Goal: Feedback & Contribution: Contribute content

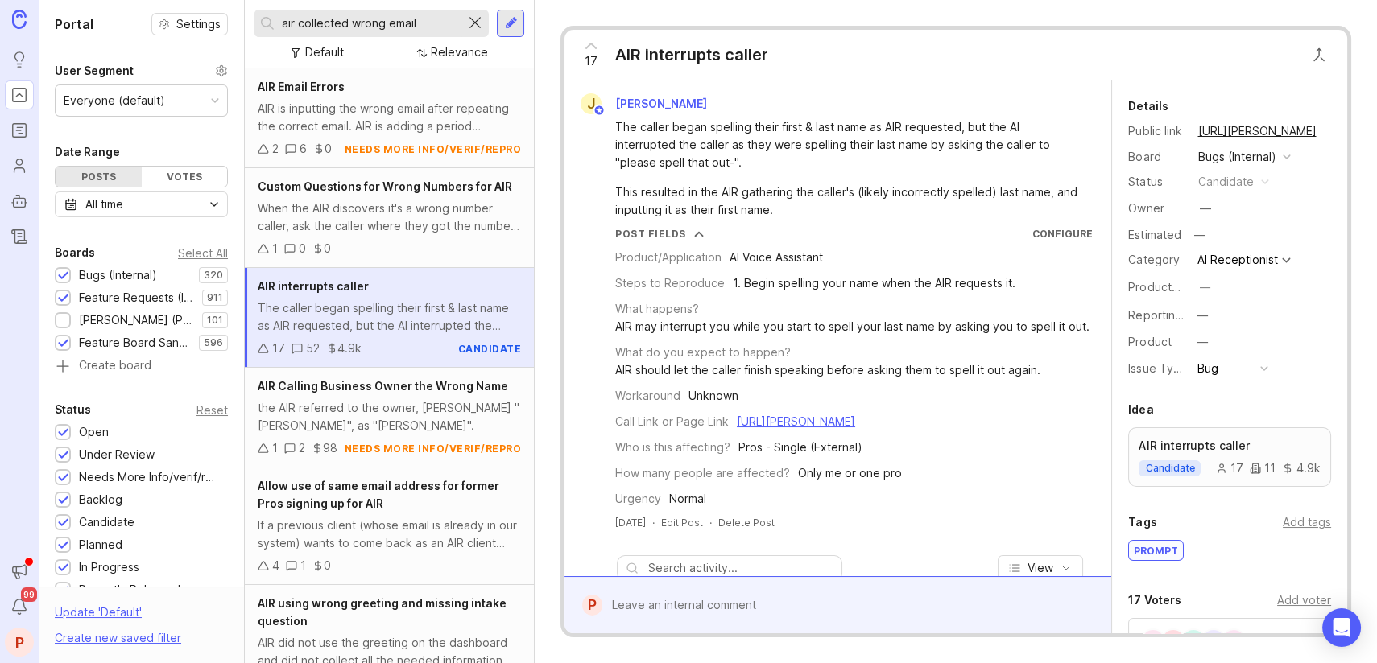
click at [473, 23] on div at bounding box center [474, 23] width 19 height 21
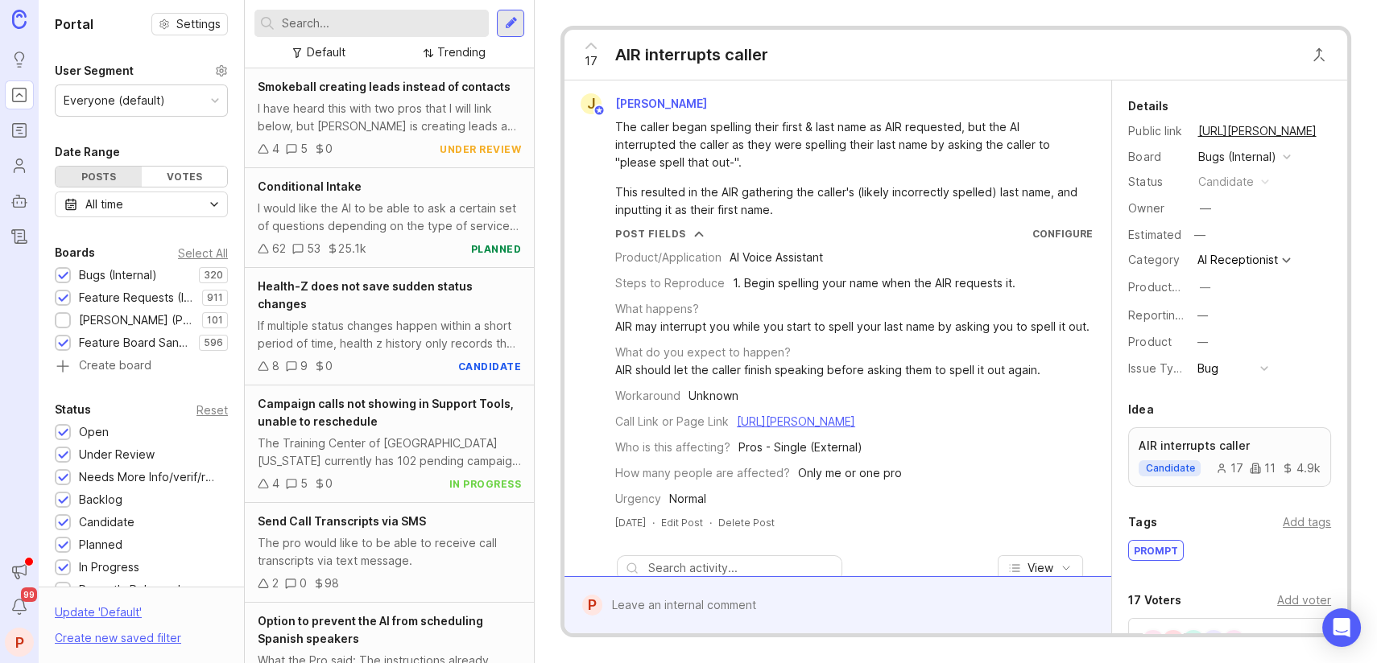
click at [389, 31] on input "text" at bounding box center [382, 23] width 200 height 18
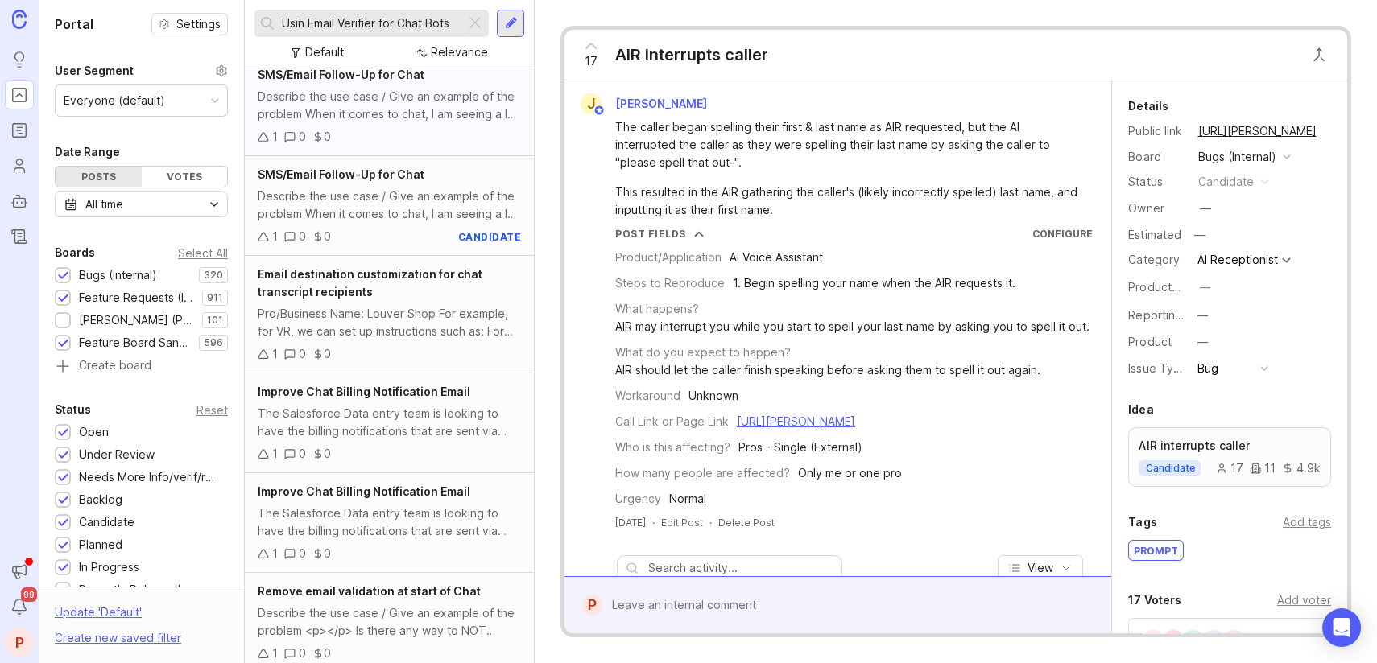
scroll to position [322, 0]
type input "Usin Email Verifier for Chat Bots"
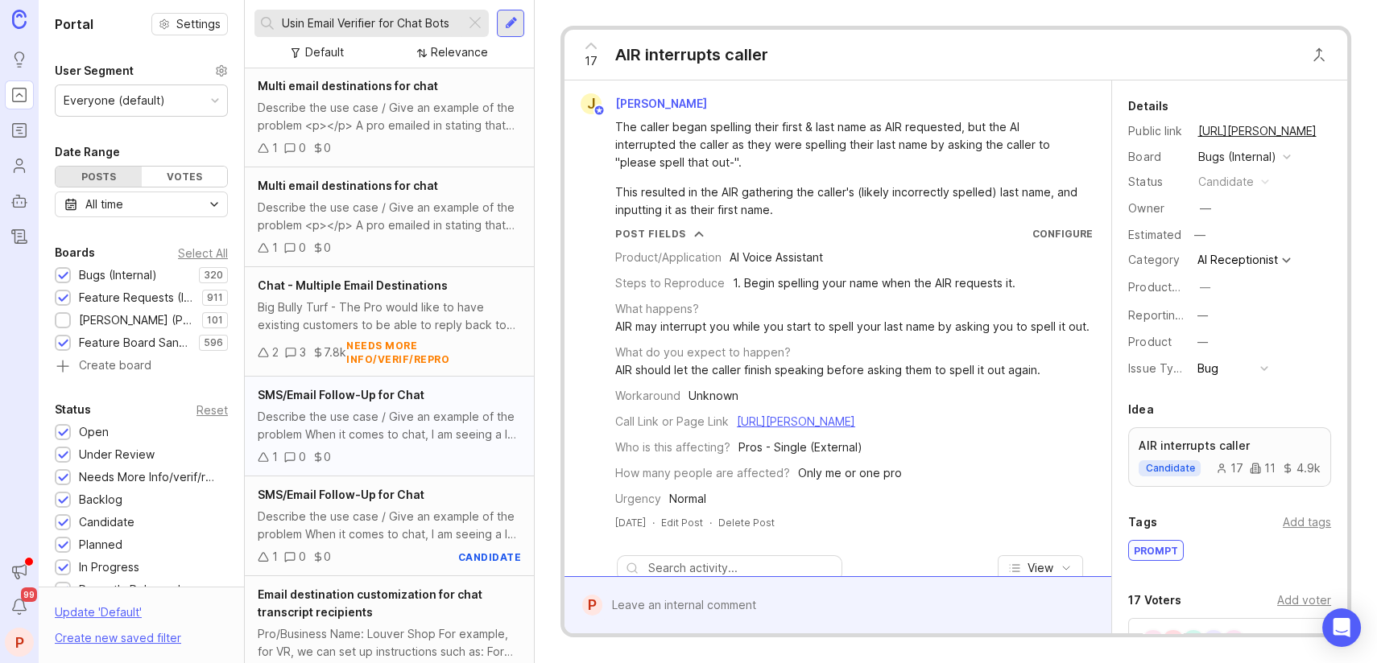
scroll to position [0, 0]
click at [425, 16] on input "Usin Email Verifier for Chat Bots" at bounding box center [370, 23] width 177 height 18
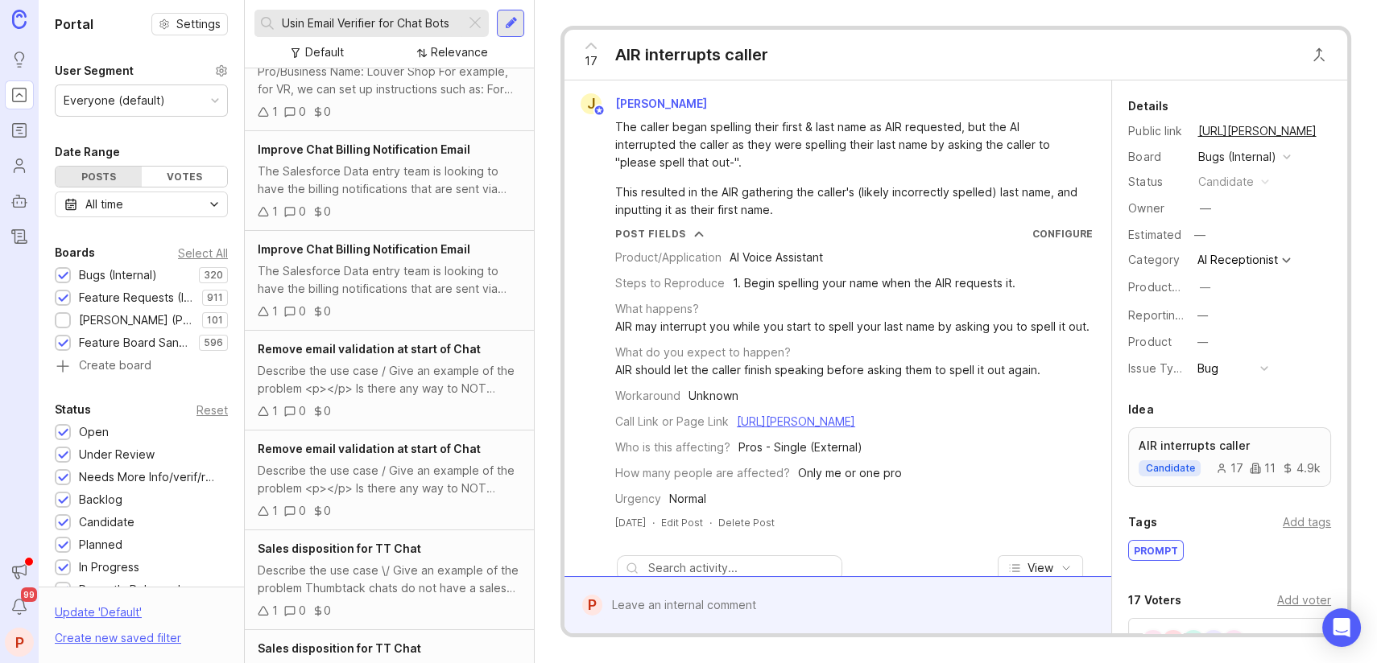
scroll to position [119, 0]
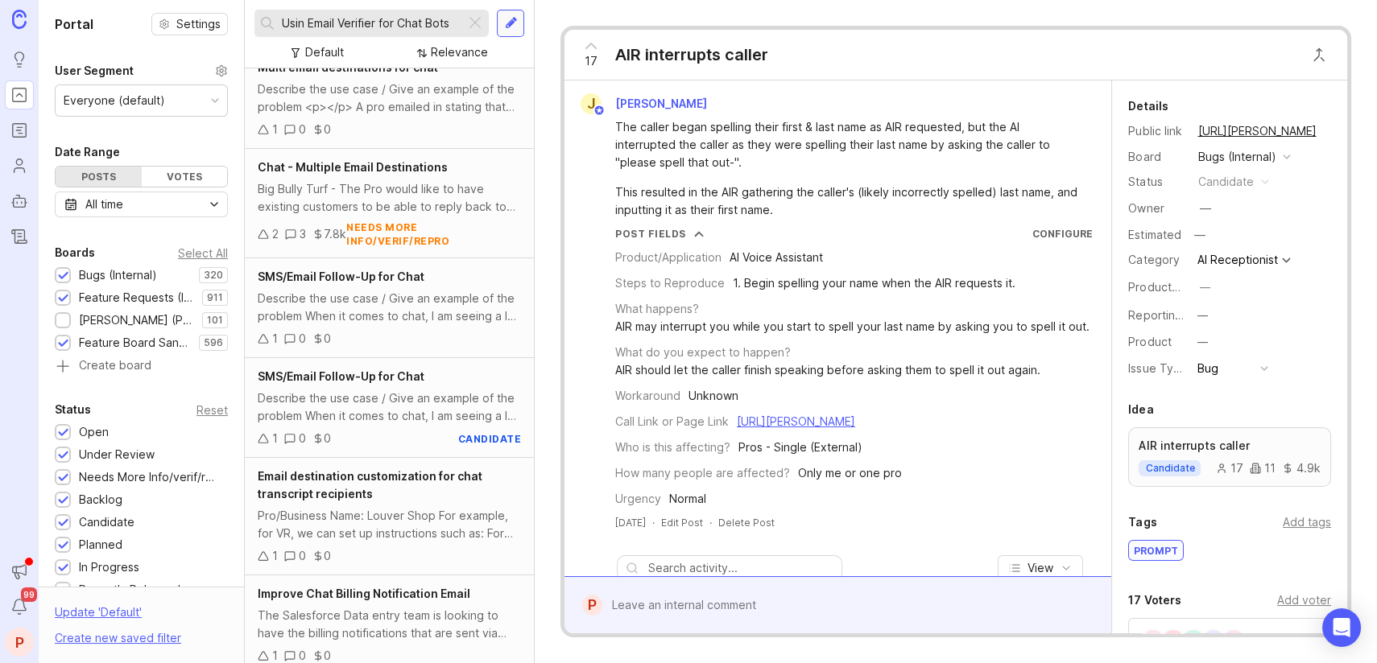
click at [516, 19] on div at bounding box center [511, 23] width 13 height 14
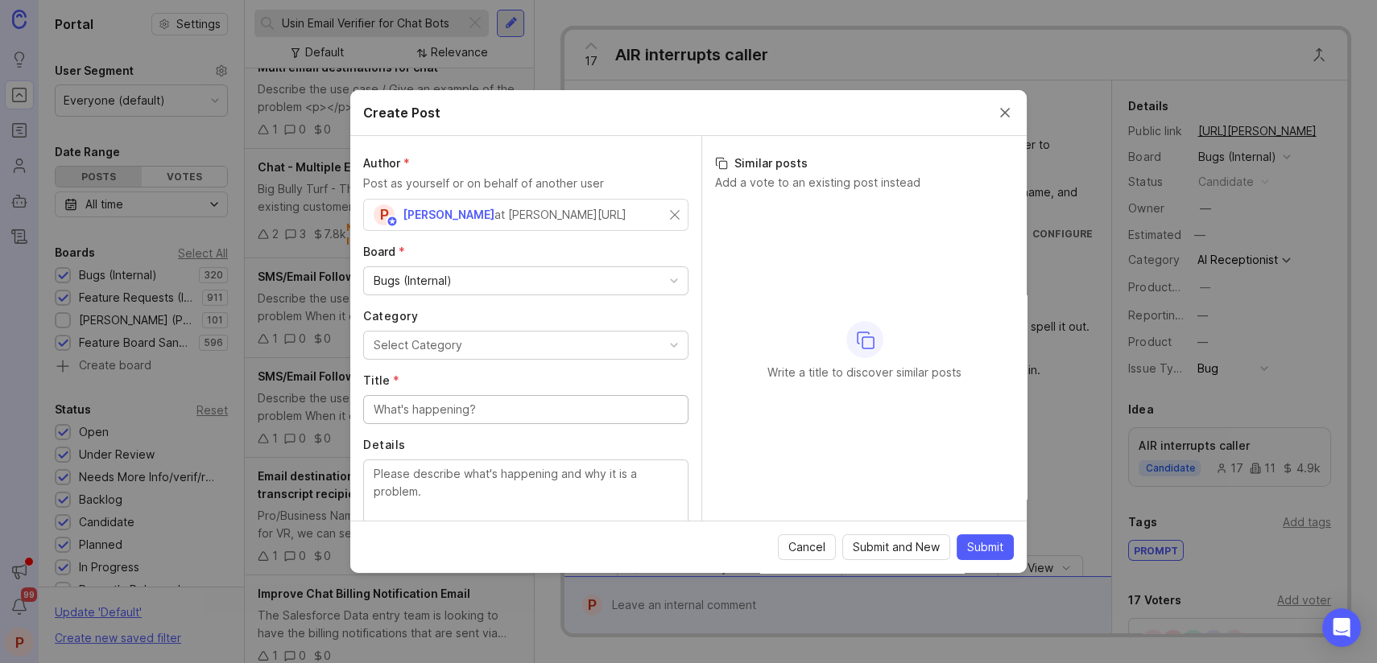
click at [461, 271] on div "Bugs (Internal)" at bounding box center [526, 280] width 324 height 27
click at [465, 345] on button "Select Category" at bounding box center [525, 345] width 325 height 29
click at [428, 413] on input "Title *" at bounding box center [526, 410] width 304 height 18
paste input "Usin Email Verifier for Chat Bots"
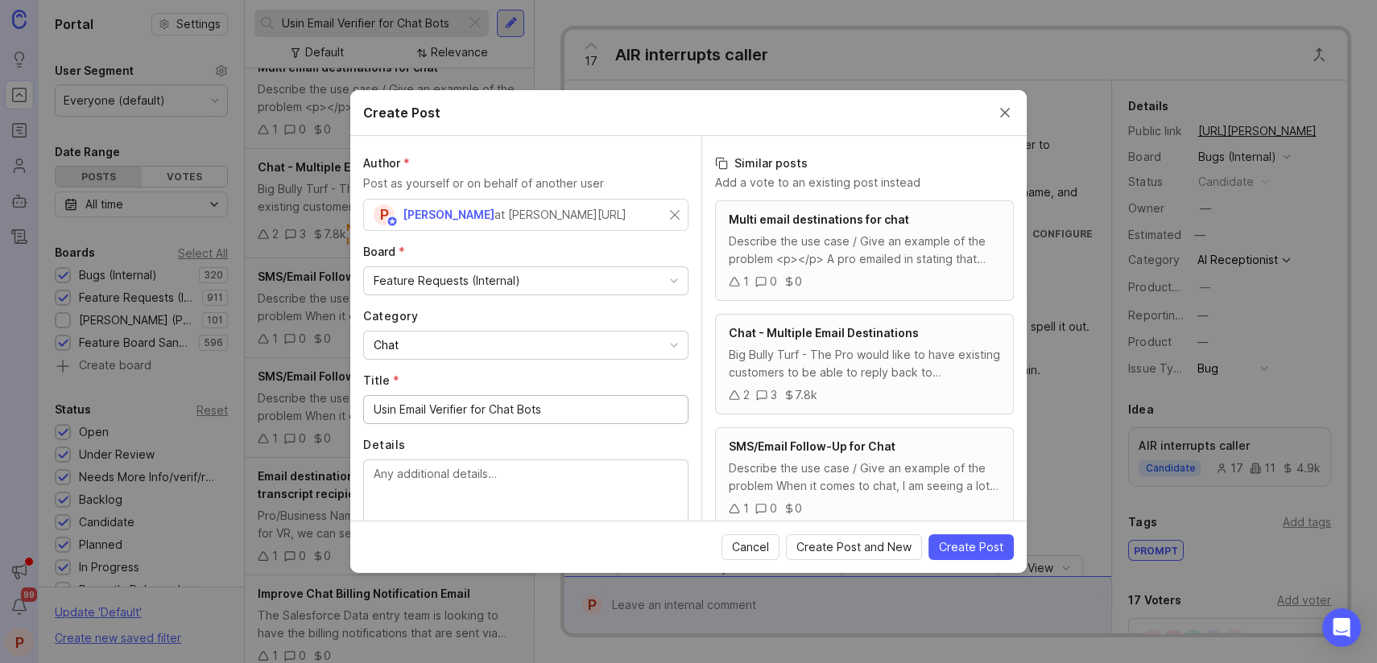
click at [394, 408] on input "Usin Email Verifier for Chat Bots" at bounding box center [526, 410] width 304 height 18
type input "Using Email Verifier for Chat Bots"
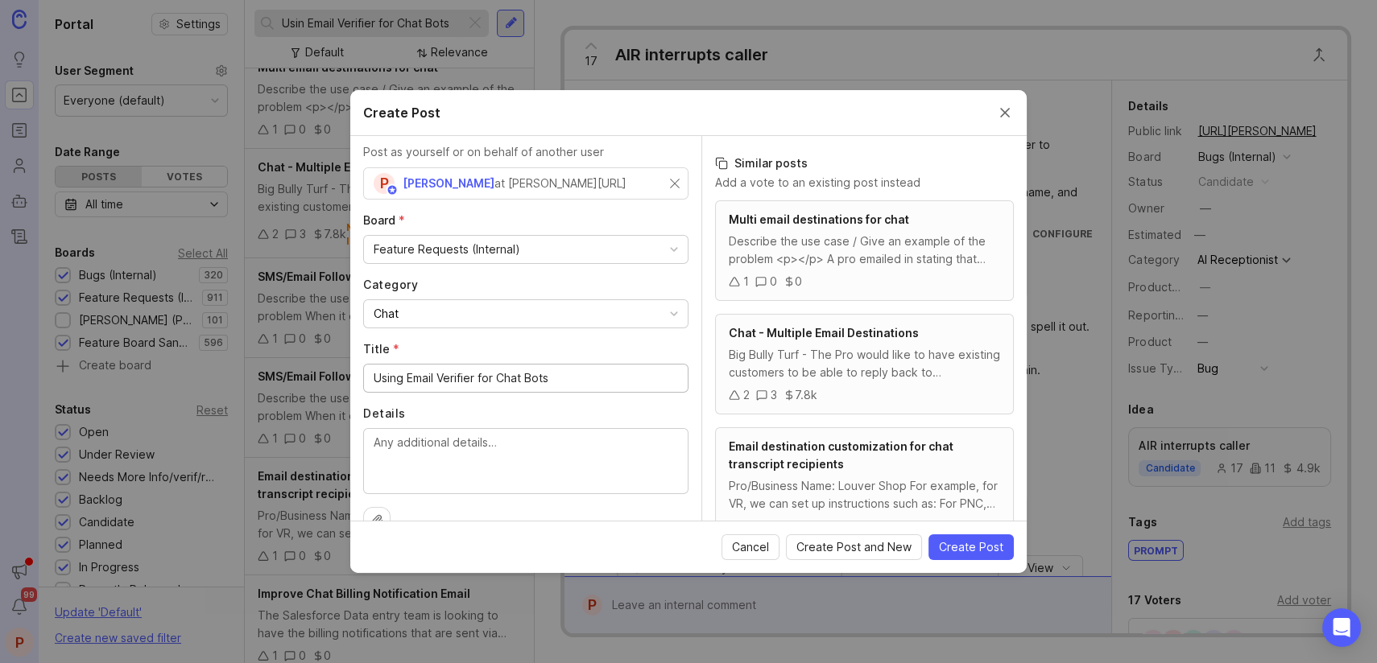
scroll to position [63, 0]
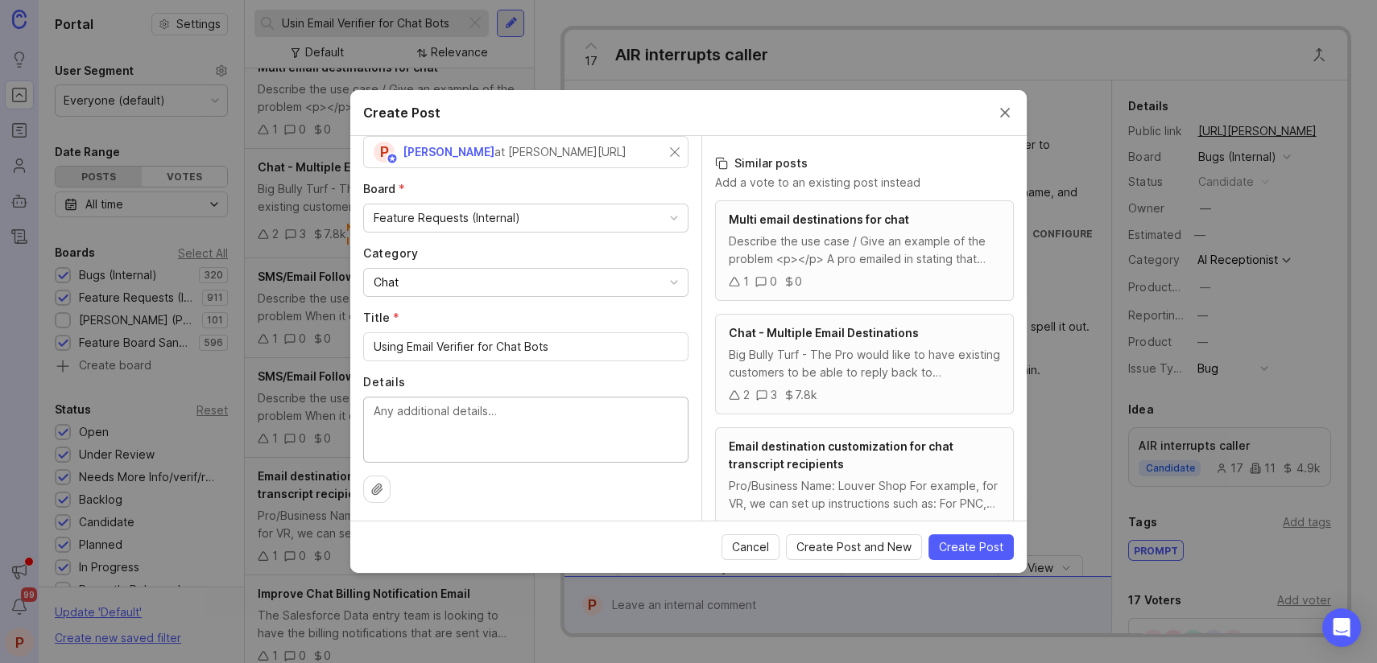
click at [435, 441] on textarea "Details" at bounding box center [526, 429] width 304 height 53
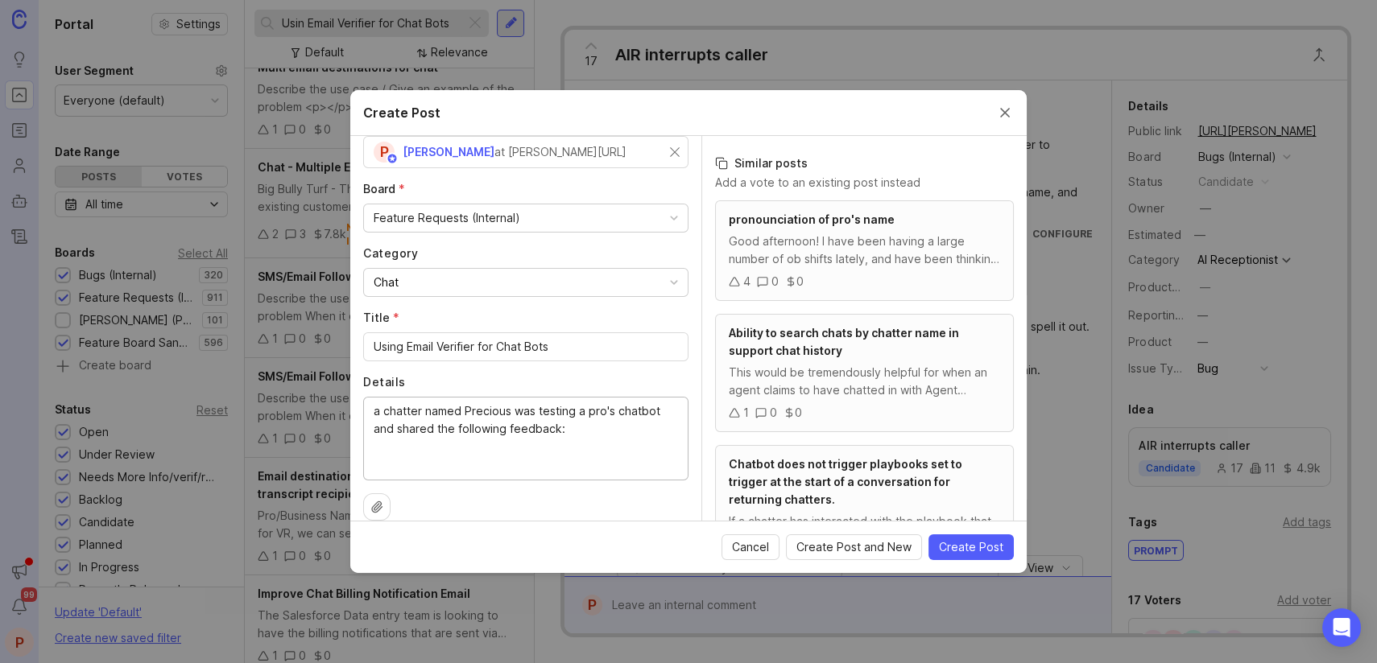
paste textarea "I think at the start, we should ask for the necessary information to begin the …"
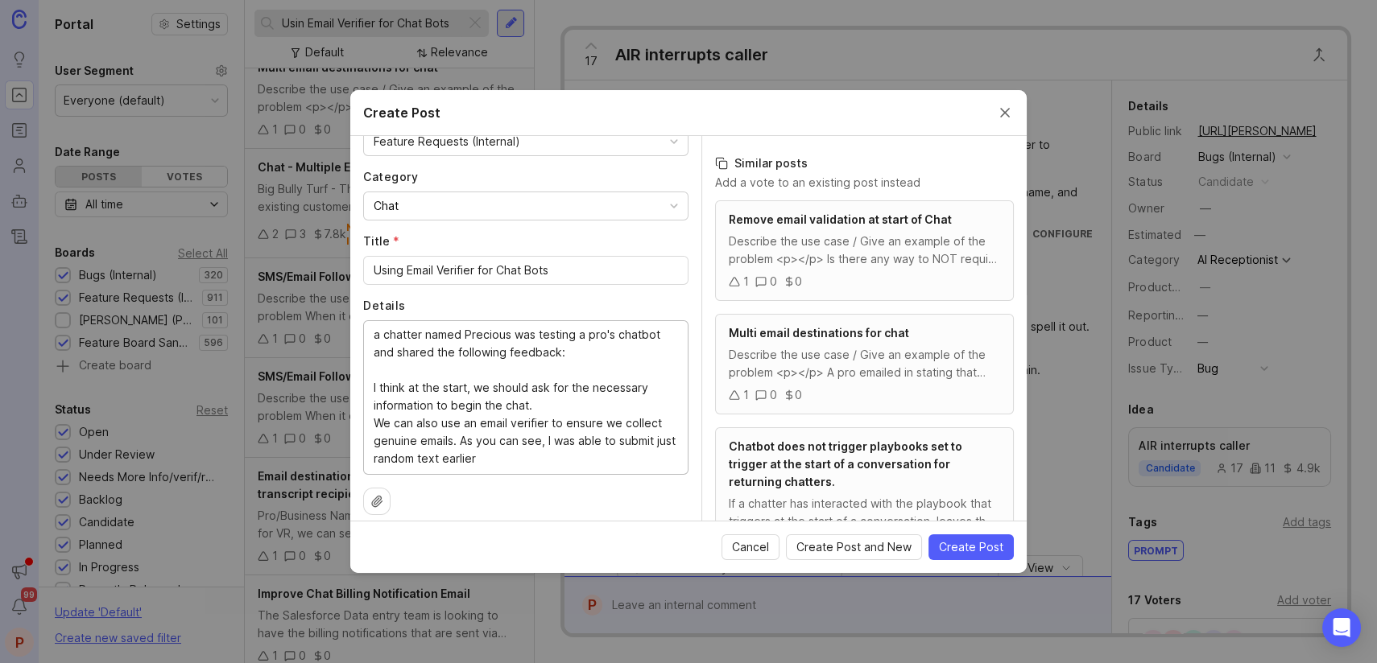
scroll to position [151, 0]
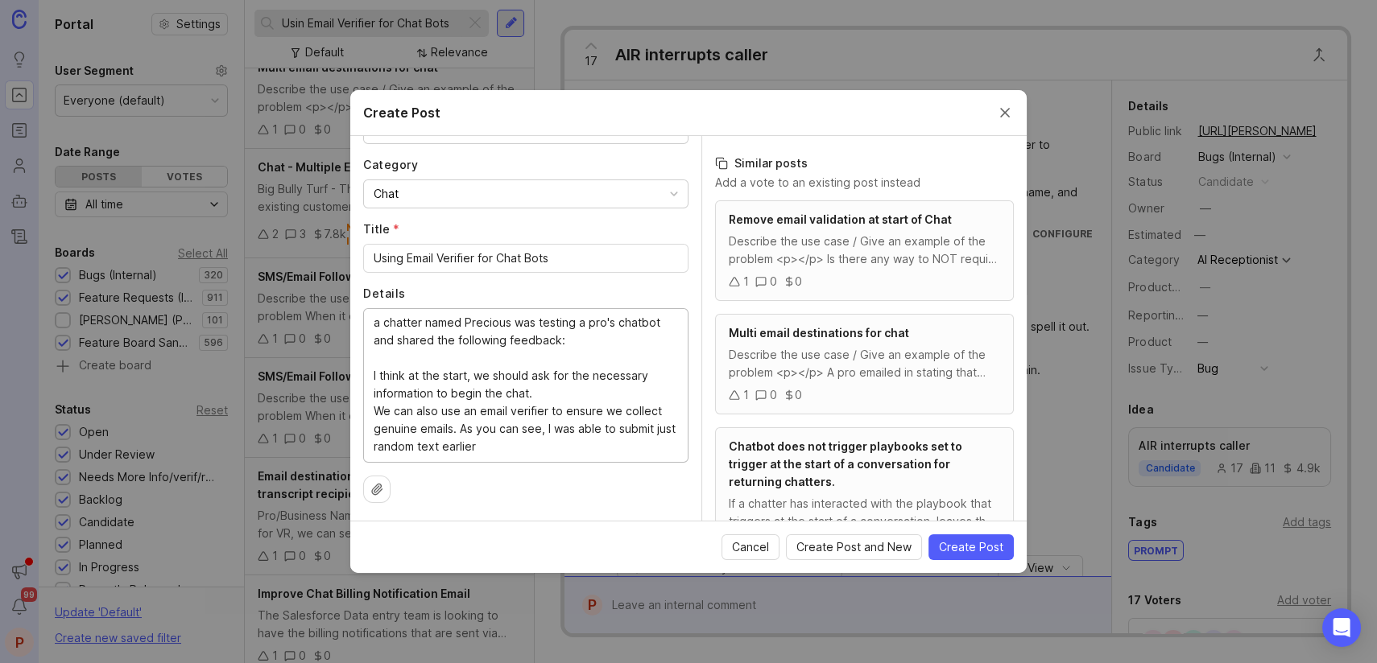
type textarea "a chatter named Precious was testing a pro's chatbot and shared the following f…"
click at [378, 493] on icon at bounding box center [376, 489] width 13 height 13
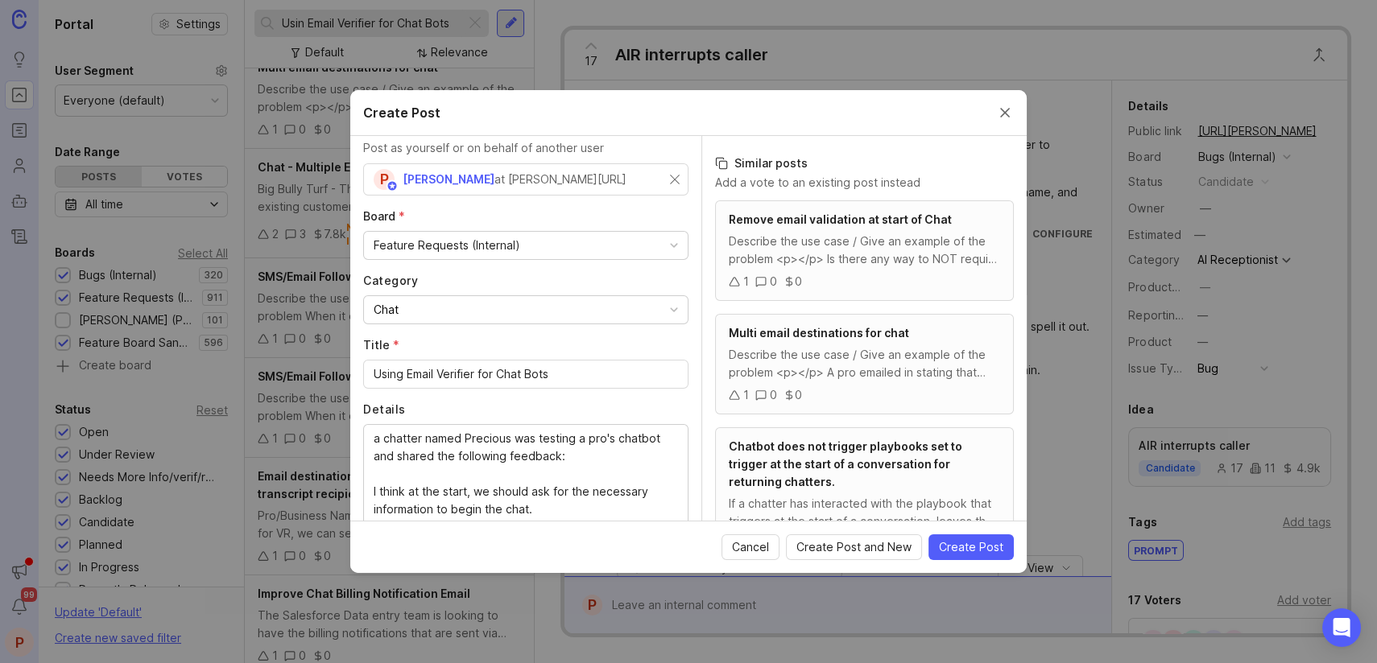
scroll to position [0, 0]
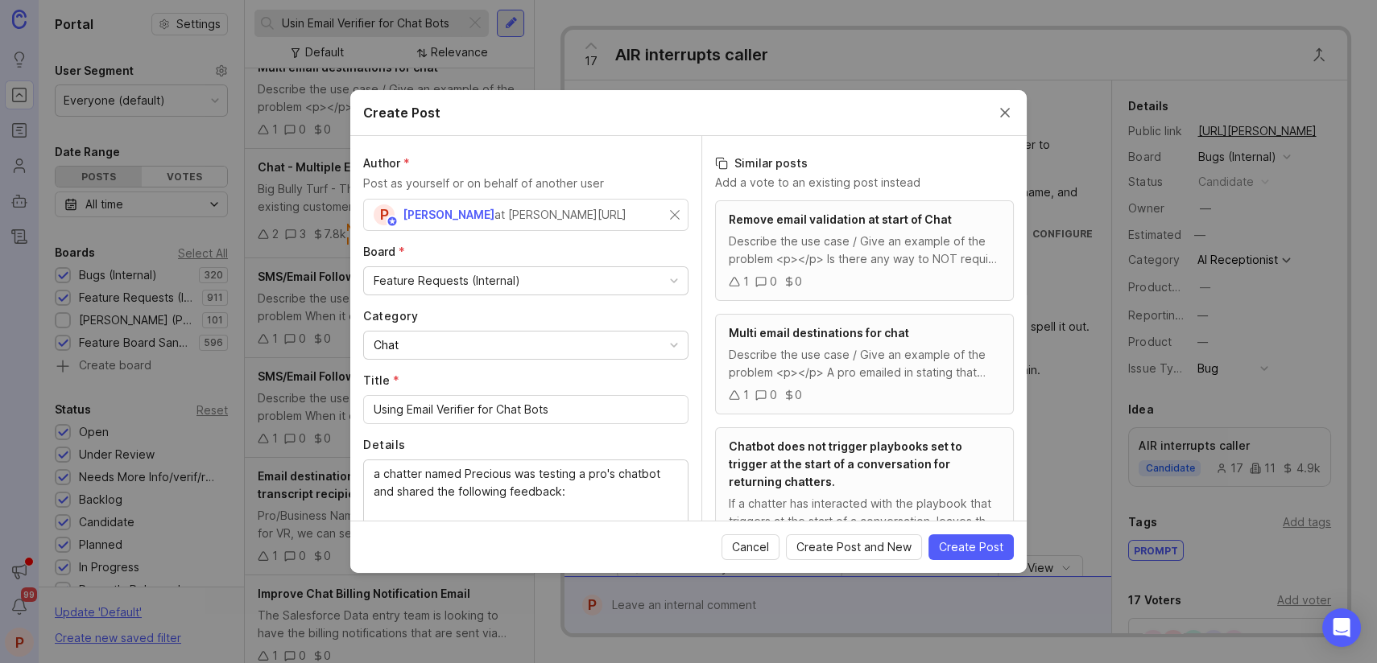
click at [487, 279] on div "Feature Requests (Internal)" at bounding box center [447, 281] width 147 height 18
click at [619, 275] on div "Feature Requests (Internal)" at bounding box center [526, 280] width 324 height 27
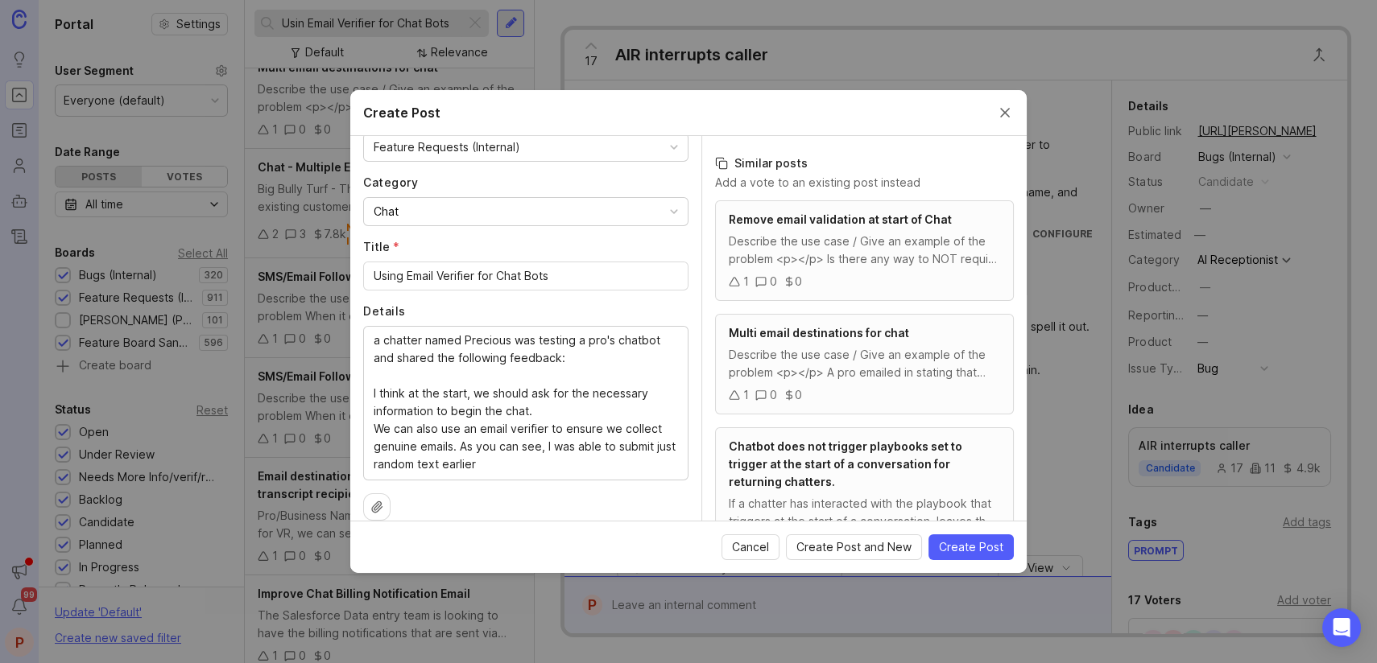
scroll to position [151, 0]
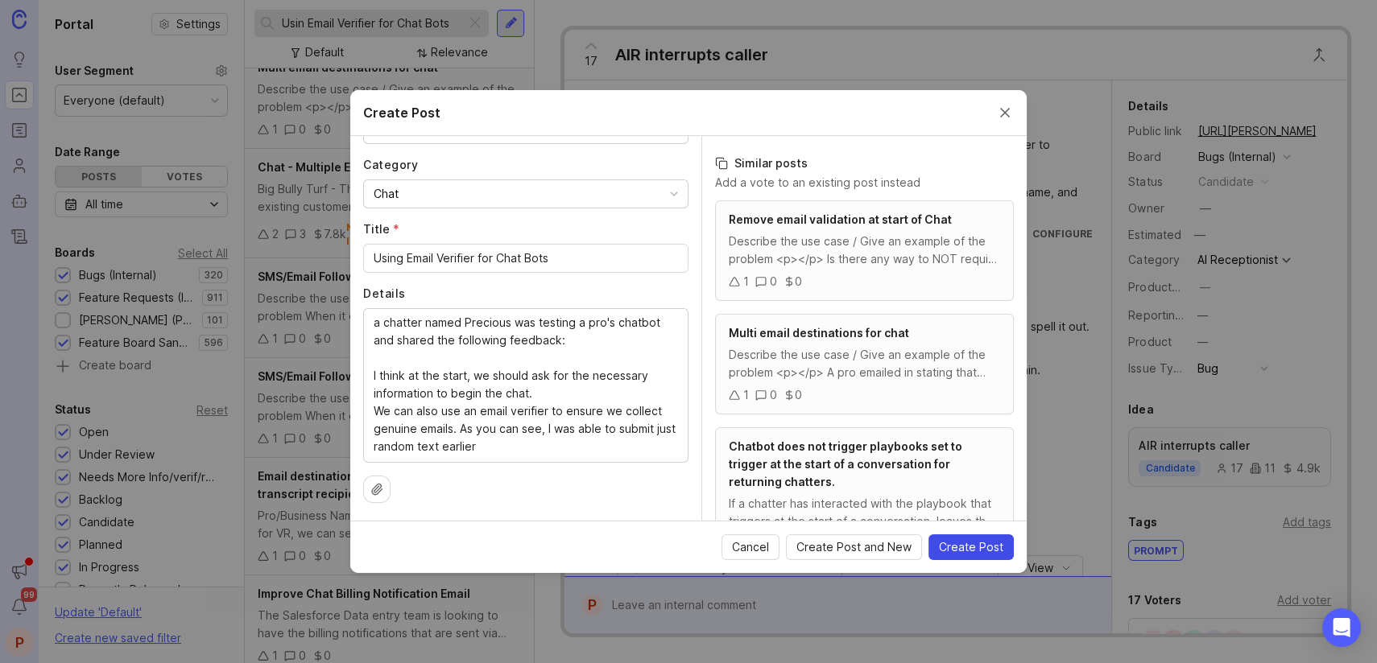
click at [967, 544] on span "Create Post" at bounding box center [971, 547] width 64 height 16
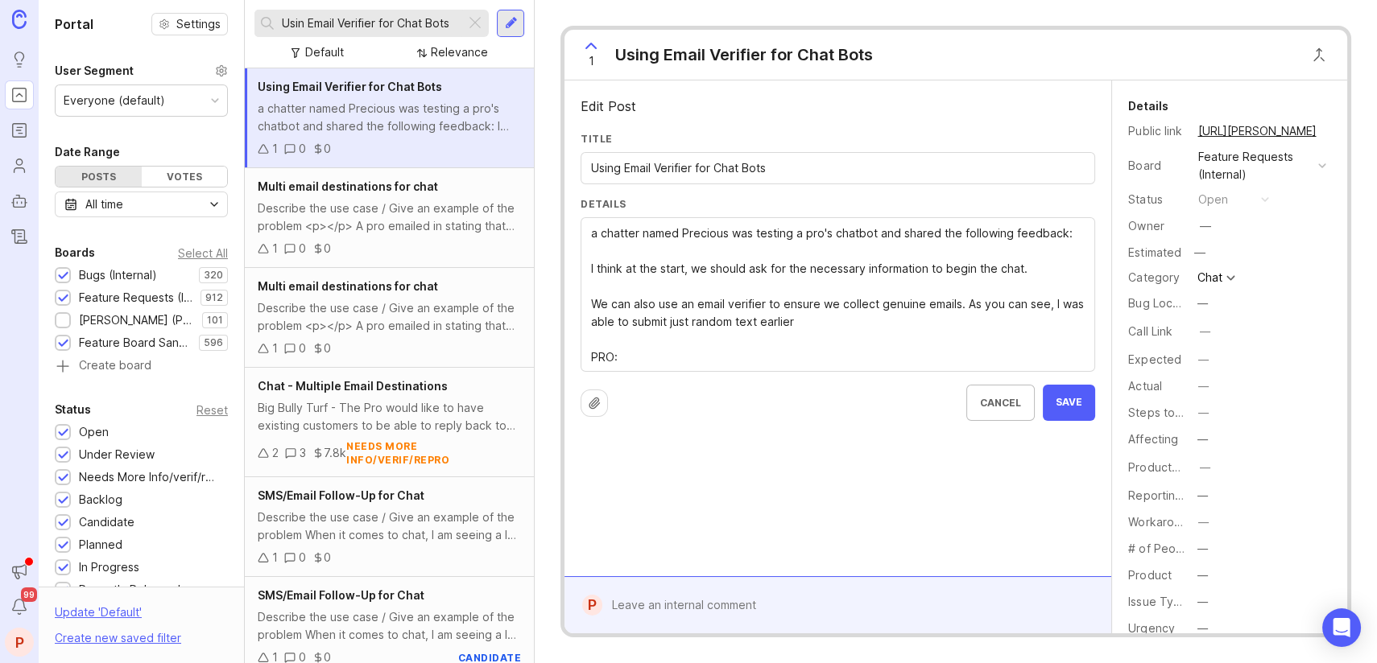
paste textarea "Balanced Medical Solutions SPA Balance Médico"
drag, startPoint x: 622, startPoint y: 362, endPoint x: 887, endPoint y: 360, distance: 264.9
click at [887, 360] on textarea "a chatter named Precious was testing a pro's chatbot and shared the following f…" at bounding box center [838, 296] width 494 height 142
paste textarea "[URL][PERSON_NAME]"
click at [921, 350] on textarea "a chatter named Precious was testing a pro's chatbot and shared the following f…" at bounding box center [838, 296] width 494 height 142
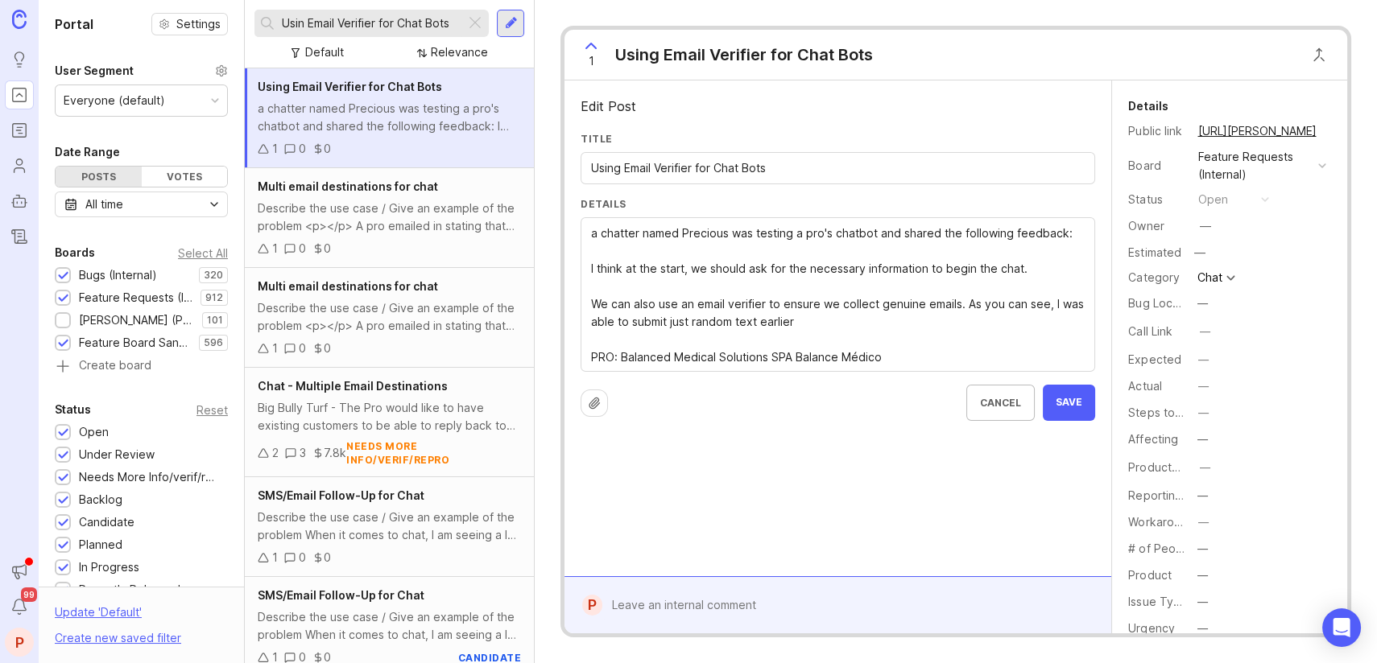
paste textarea "[URL][PERSON_NAME]"
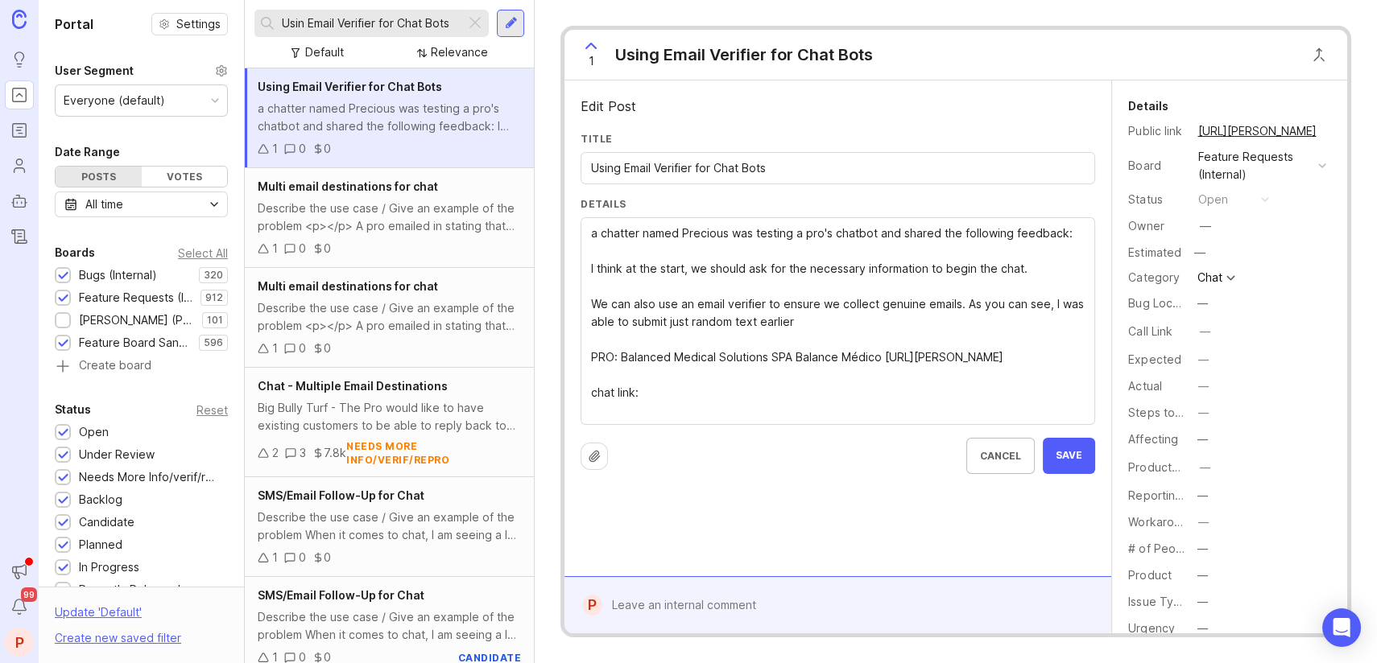
paste textarea "[URL][PERSON_NAME]"
type textarea "a chatter named Precious was testing a pro's chatbot and shared the following f…"
click at [1070, 474] on span "Save" at bounding box center [1069, 474] width 27 height 14
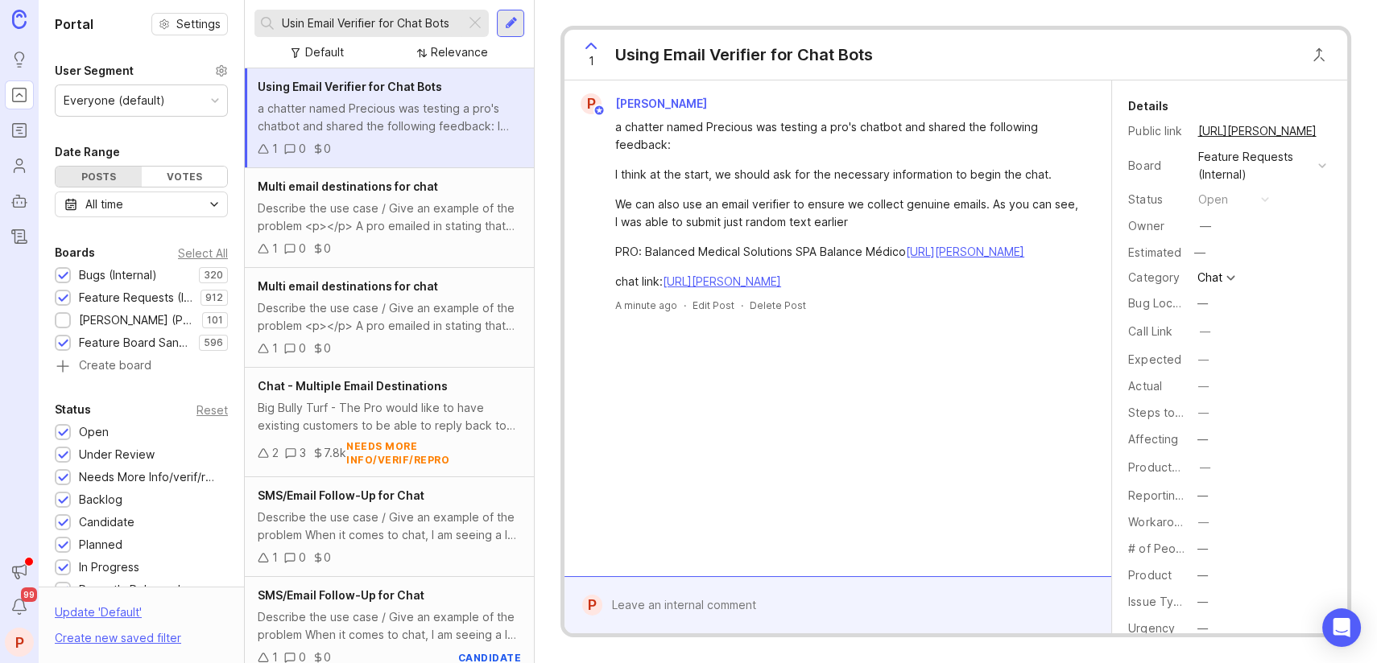
click at [924, 395] on div "P [PERSON_NAME] a chatter named [PERSON_NAME] was testing a pro's chatbot and s…" at bounding box center [837, 329] width 547 height 496
